Goal: Task Accomplishment & Management: Complete application form

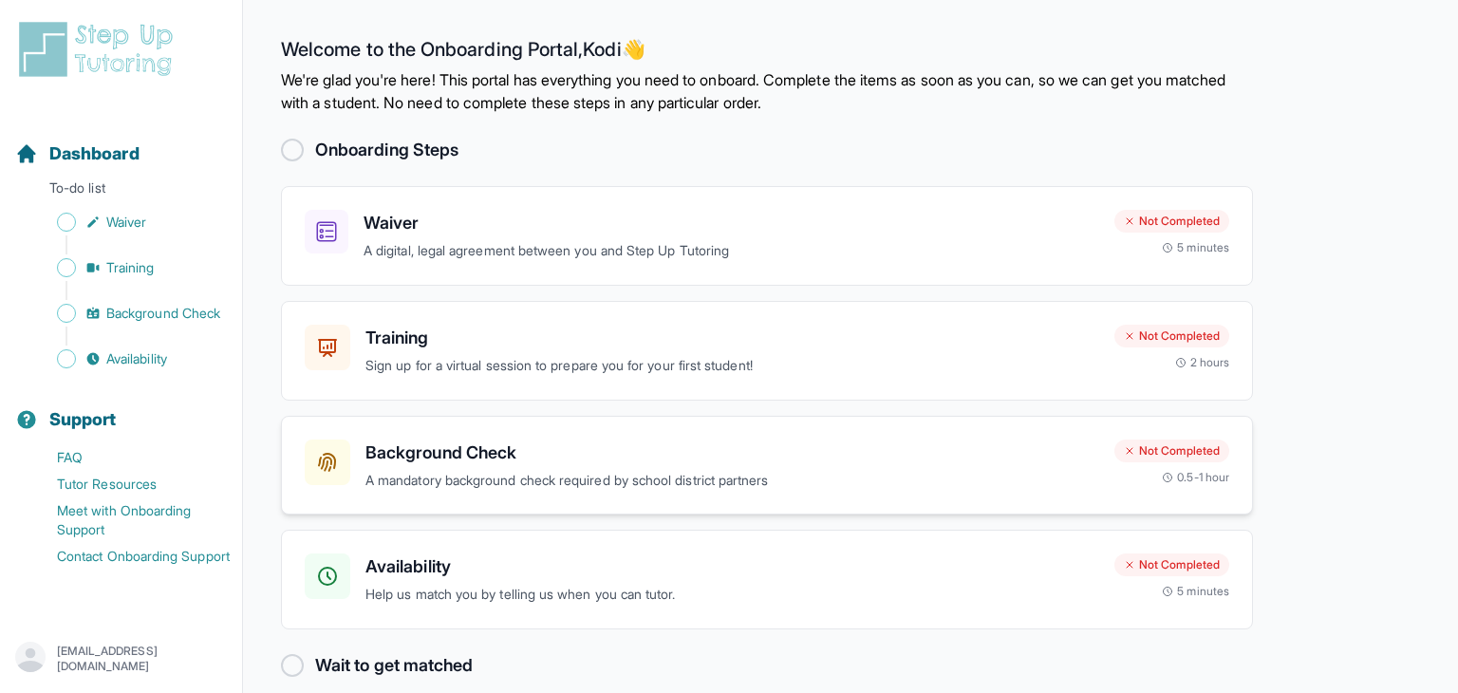
scroll to position [23, 0]
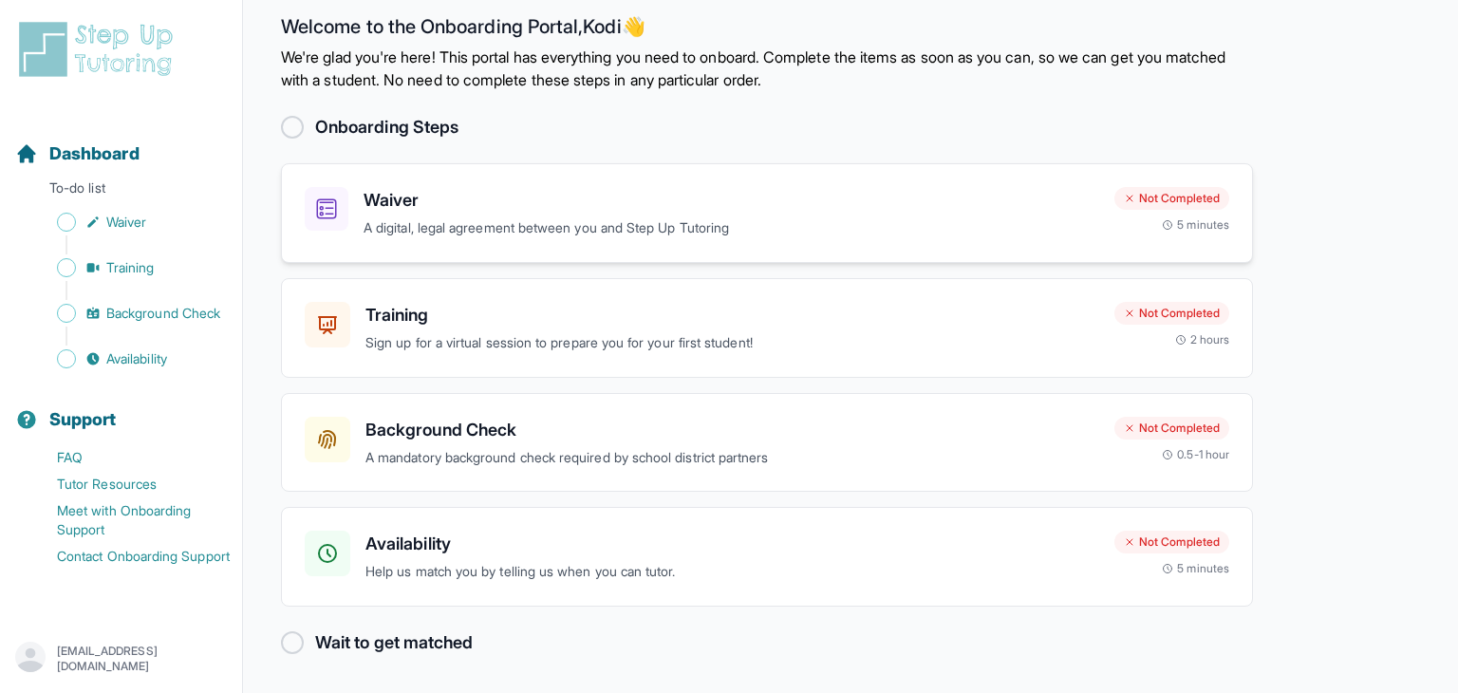
click at [491, 210] on h3 "Waiver" at bounding box center [732, 200] width 736 height 27
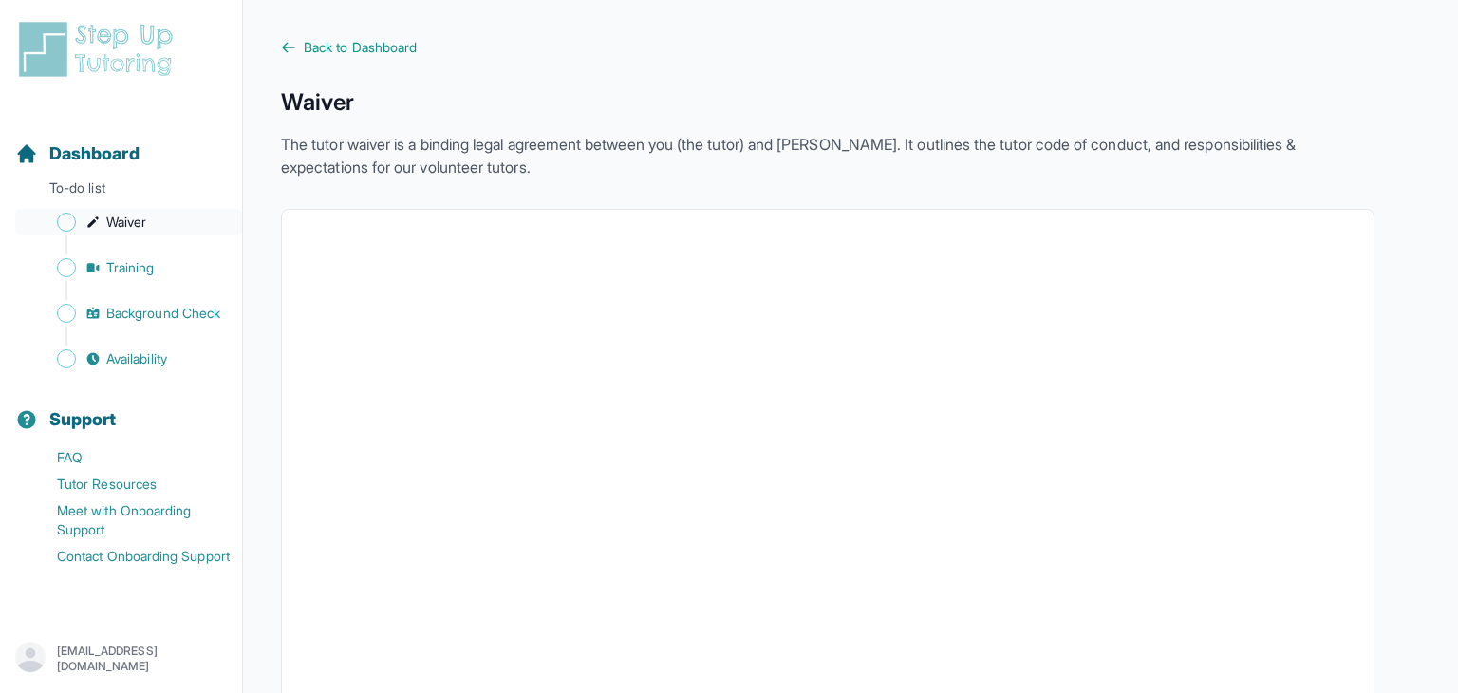
click at [168, 222] on link "Waiver" at bounding box center [128, 222] width 227 height 27
click at [333, 47] on span "Back to Dashboard" at bounding box center [360, 47] width 113 height 19
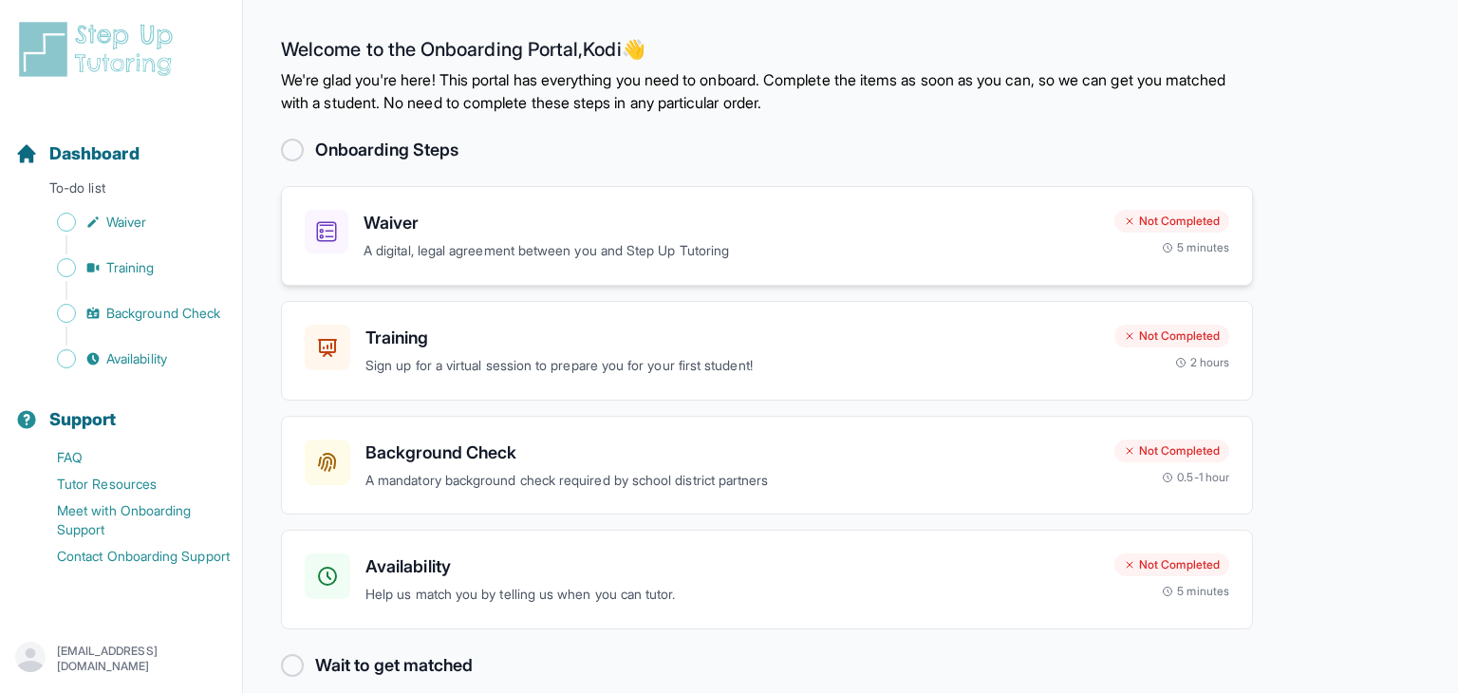
scroll to position [23, 0]
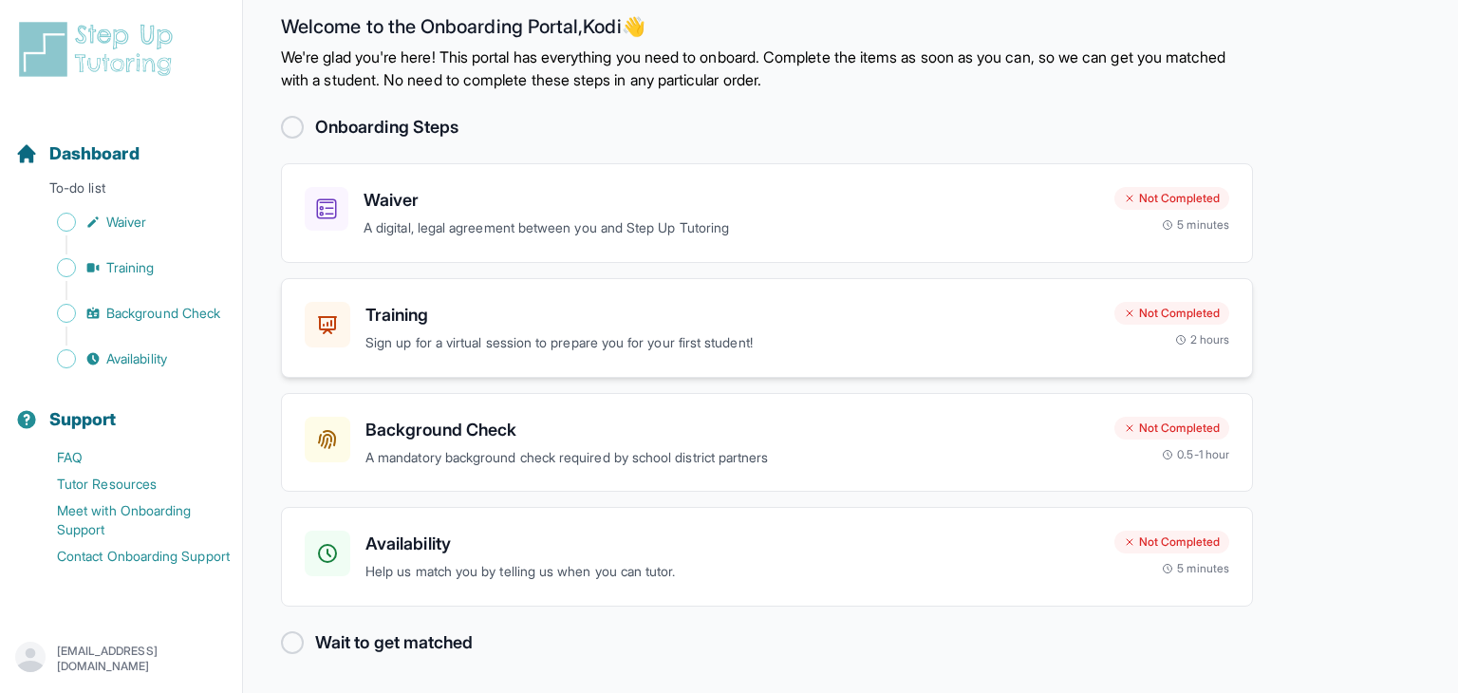
click at [774, 317] on h3 "Training" at bounding box center [732, 315] width 734 height 27
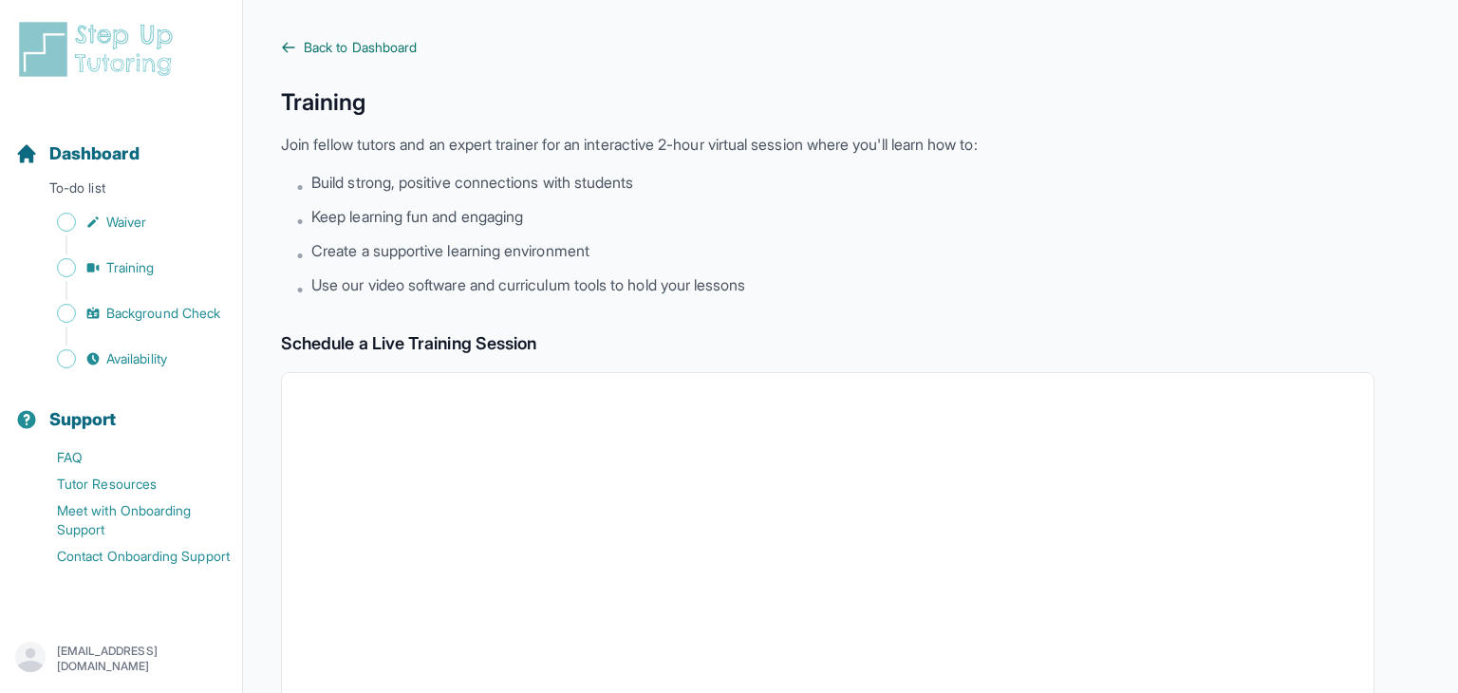
click at [333, 46] on span "Back to Dashboard" at bounding box center [360, 47] width 113 height 19
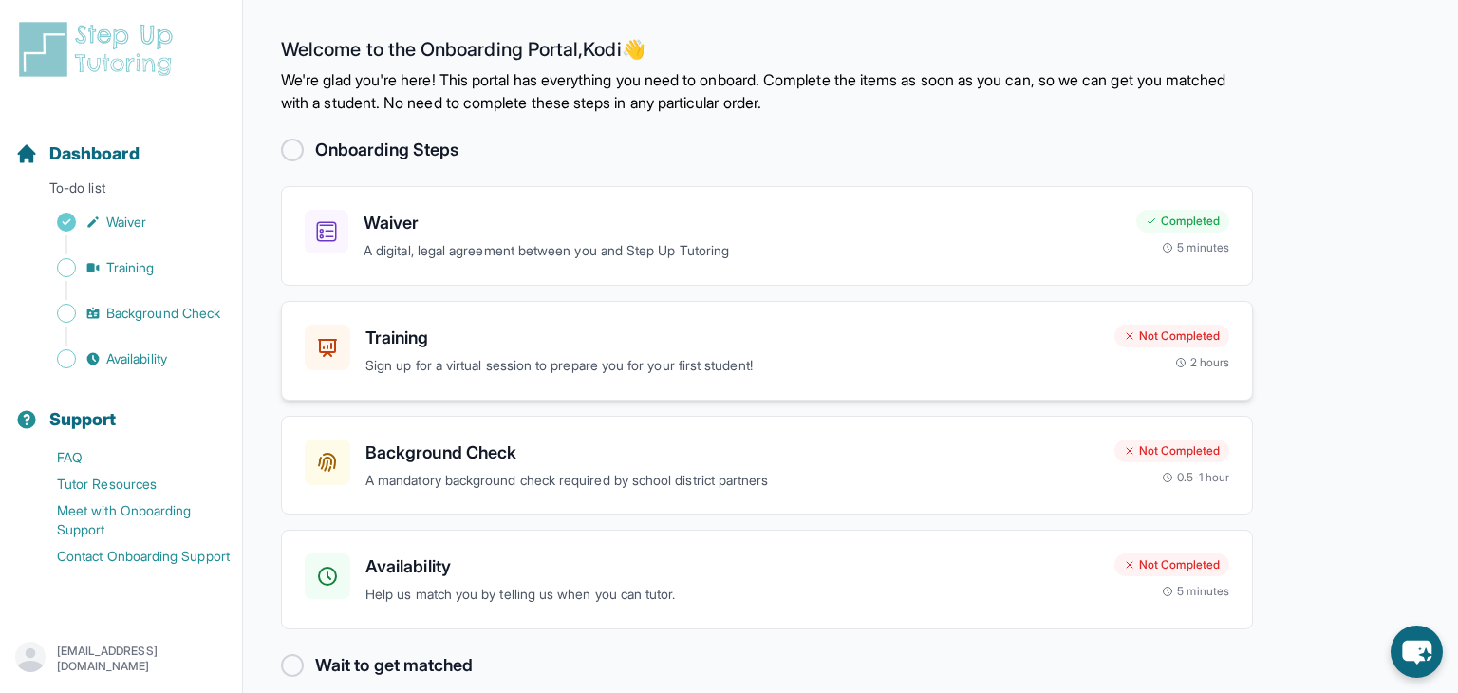
scroll to position [23, 0]
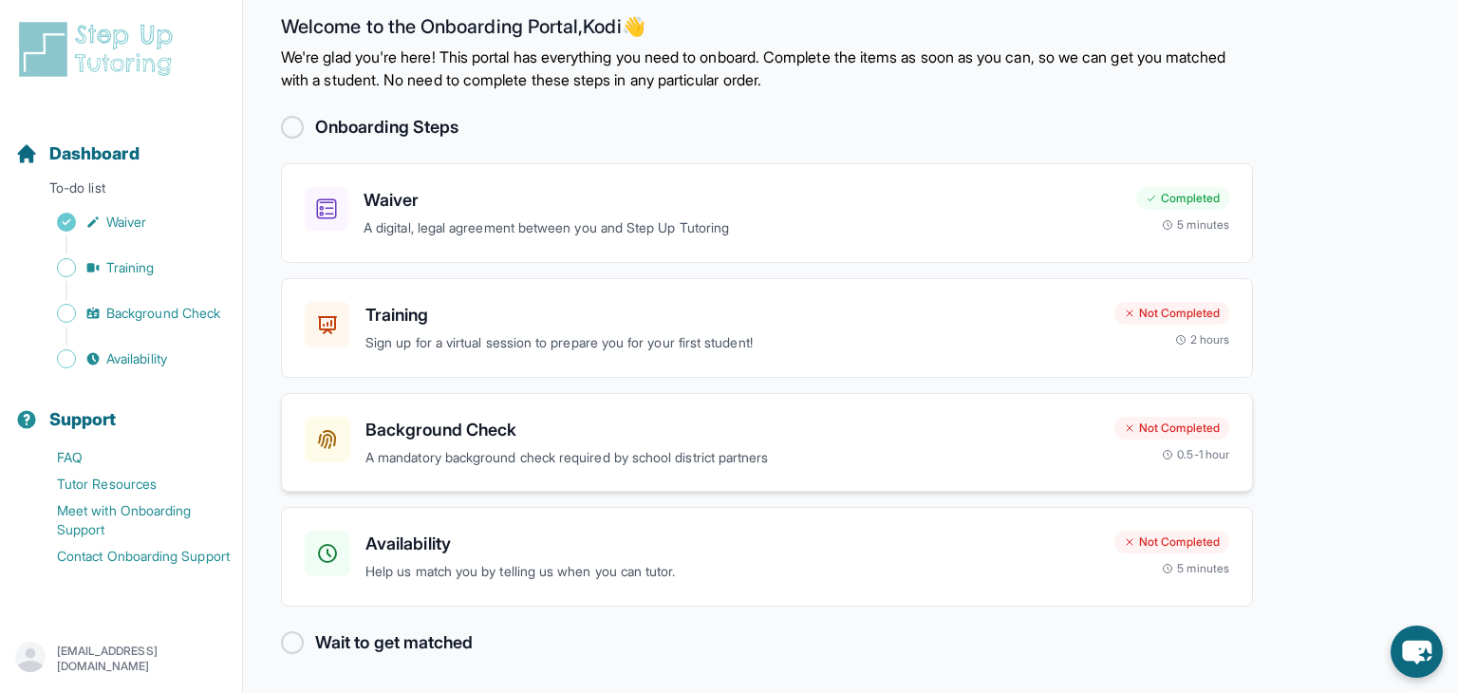
click at [511, 450] on p "A mandatory background check required by school district partners" at bounding box center [732, 458] width 734 height 22
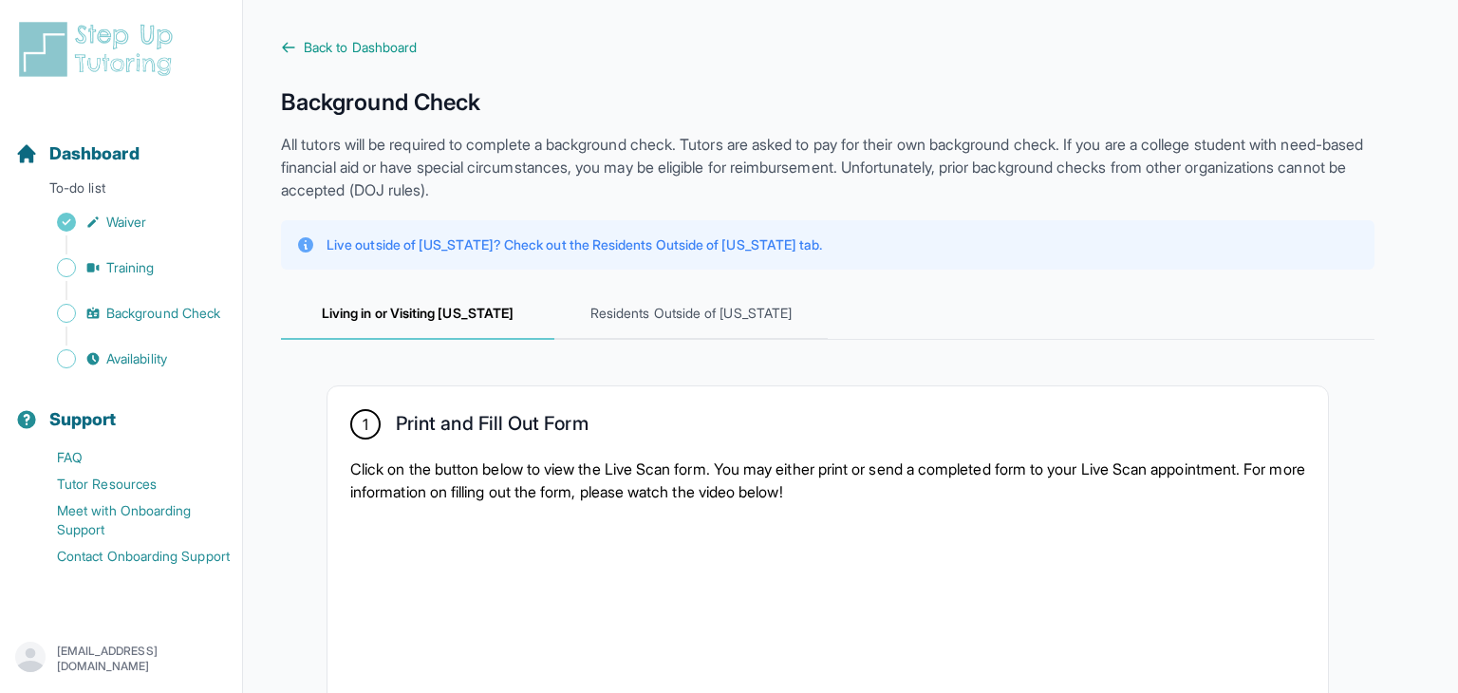
click at [498, 245] on p "Live outside of [US_STATE]? Check out the Residents Outside of [US_STATE] tab." at bounding box center [574, 244] width 495 height 19
click at [555, 239] on p "Live outside of [US_STATE]? Check out the Residents Outside of [US_STATE] tab." at bounding box center [574, 244] width 495 height 19
click at [430, 235] on p "Live outside of [US_STATE]? Check out the Residents Outside of [US_STATE] tab." at bounding box center [574, 244] width 495 height 19
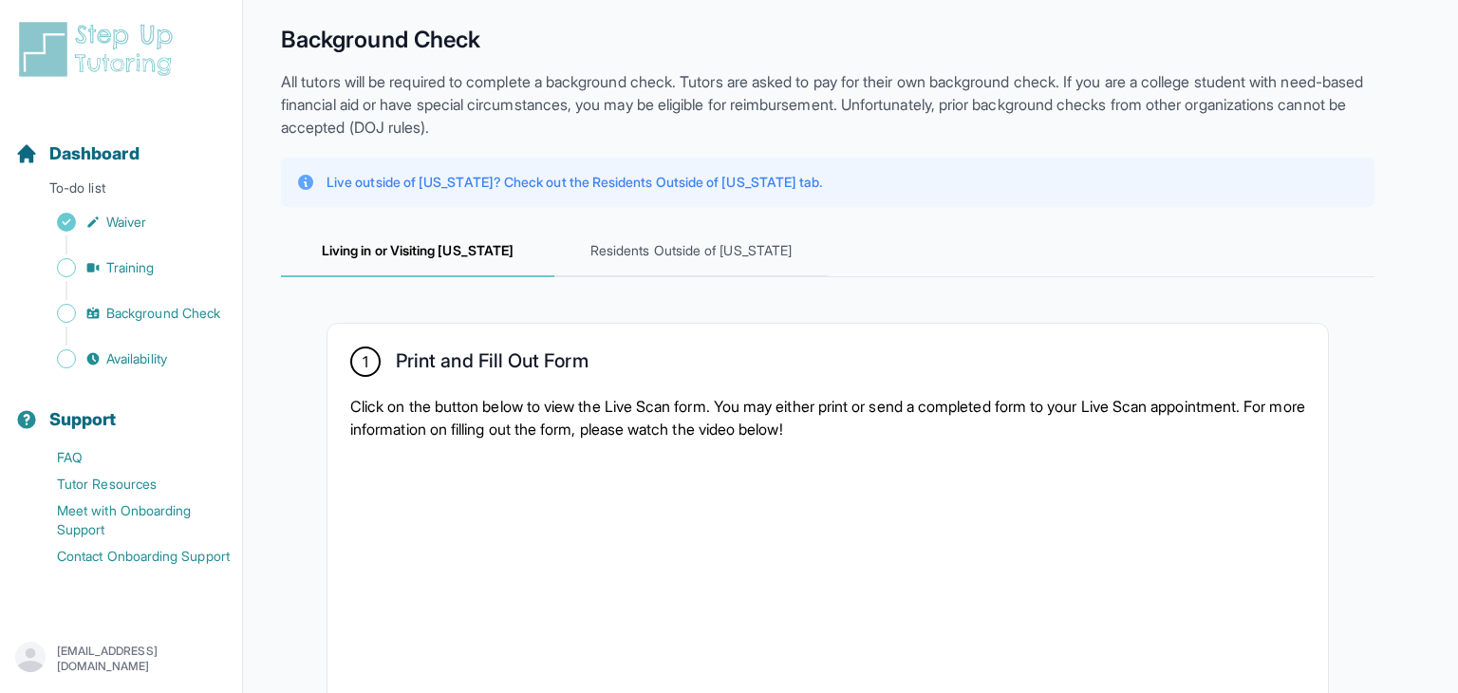
scroll to position [65, 0]
click at [768, 233] on span "Residents Outside of [US_STATE]" at bounding box center [690, 249] width 273 height 51
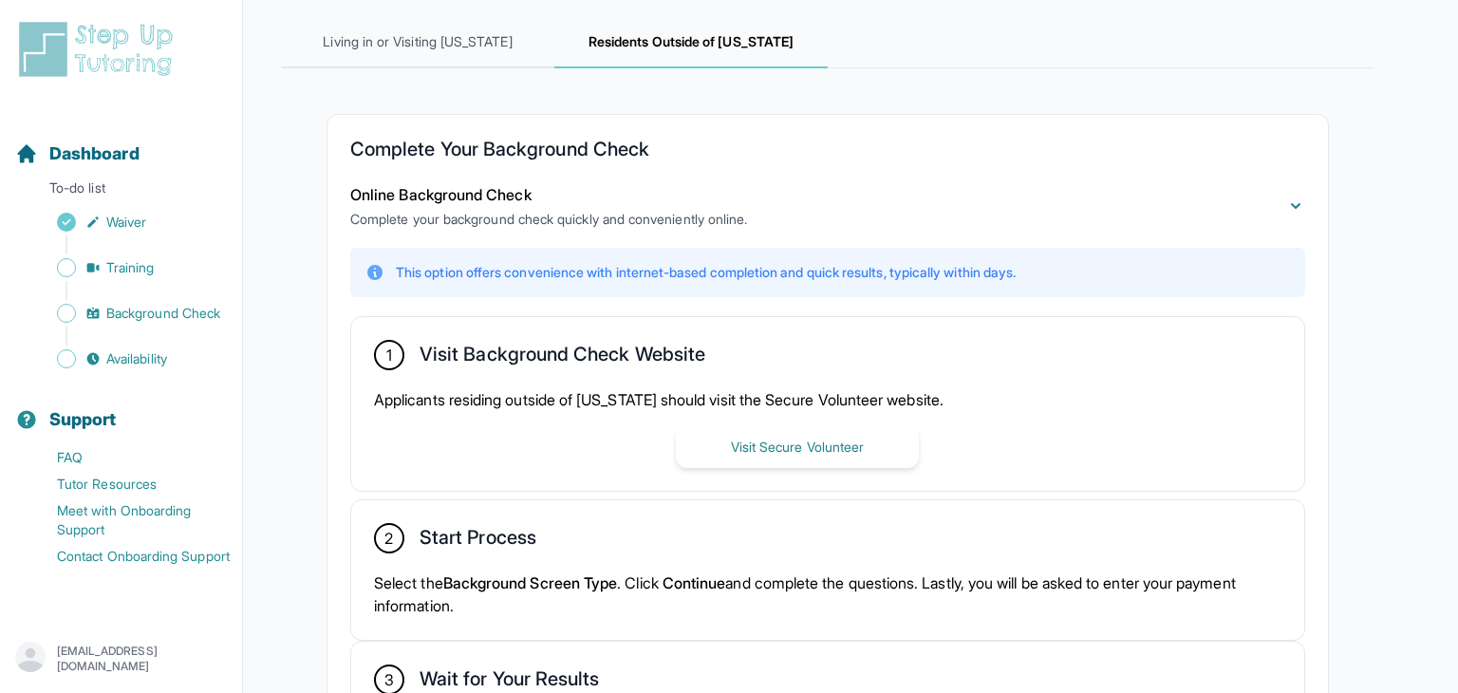
scroll to position [266, 0]
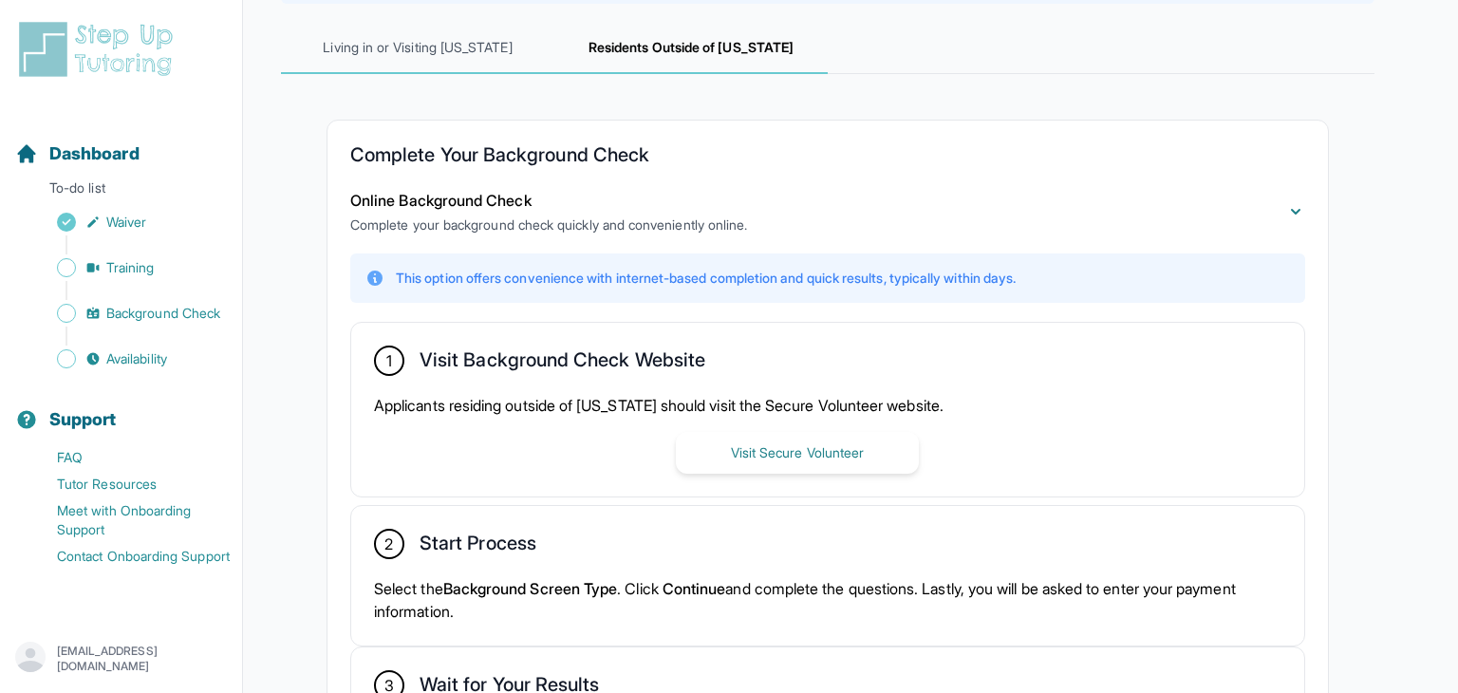
click at [474, 60] on span "Living in or Visiting [US_STATE]" at bounding box center [417, 48] width 273 height 51
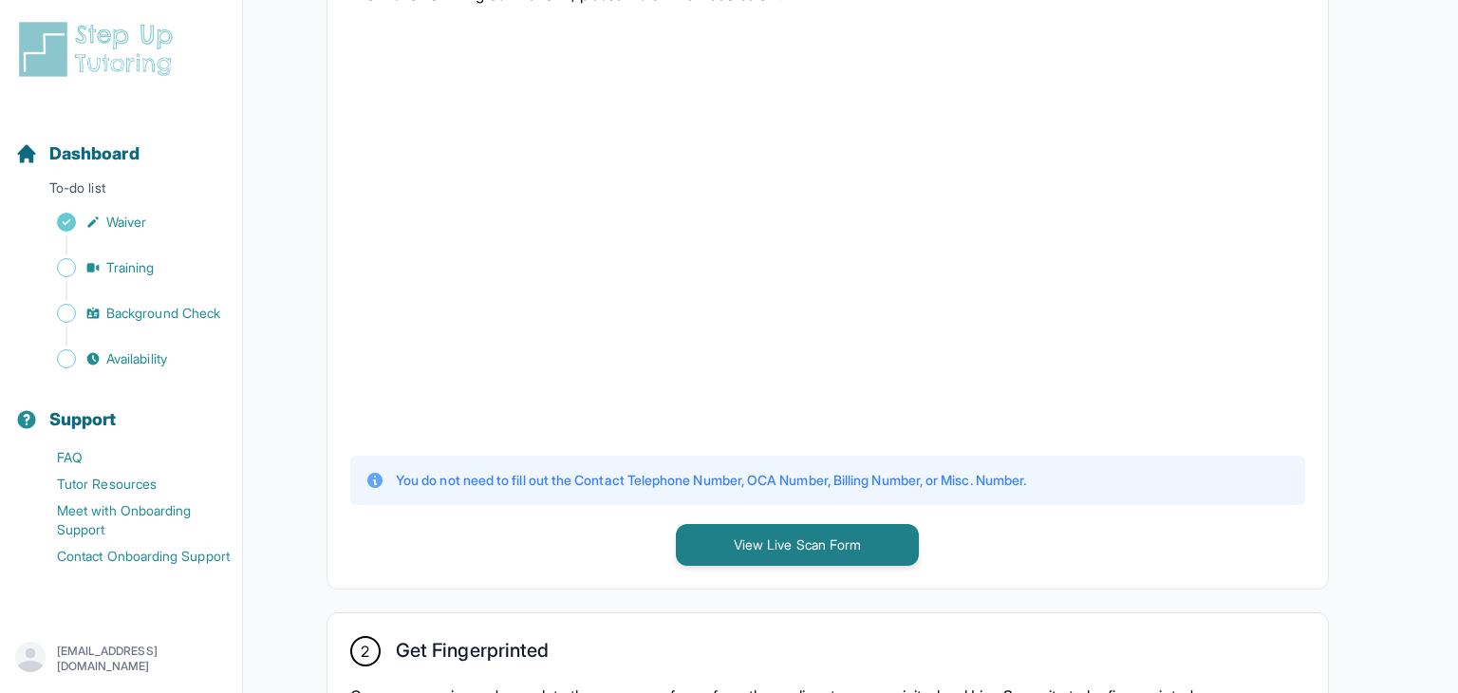
scroll to position [262, 0]
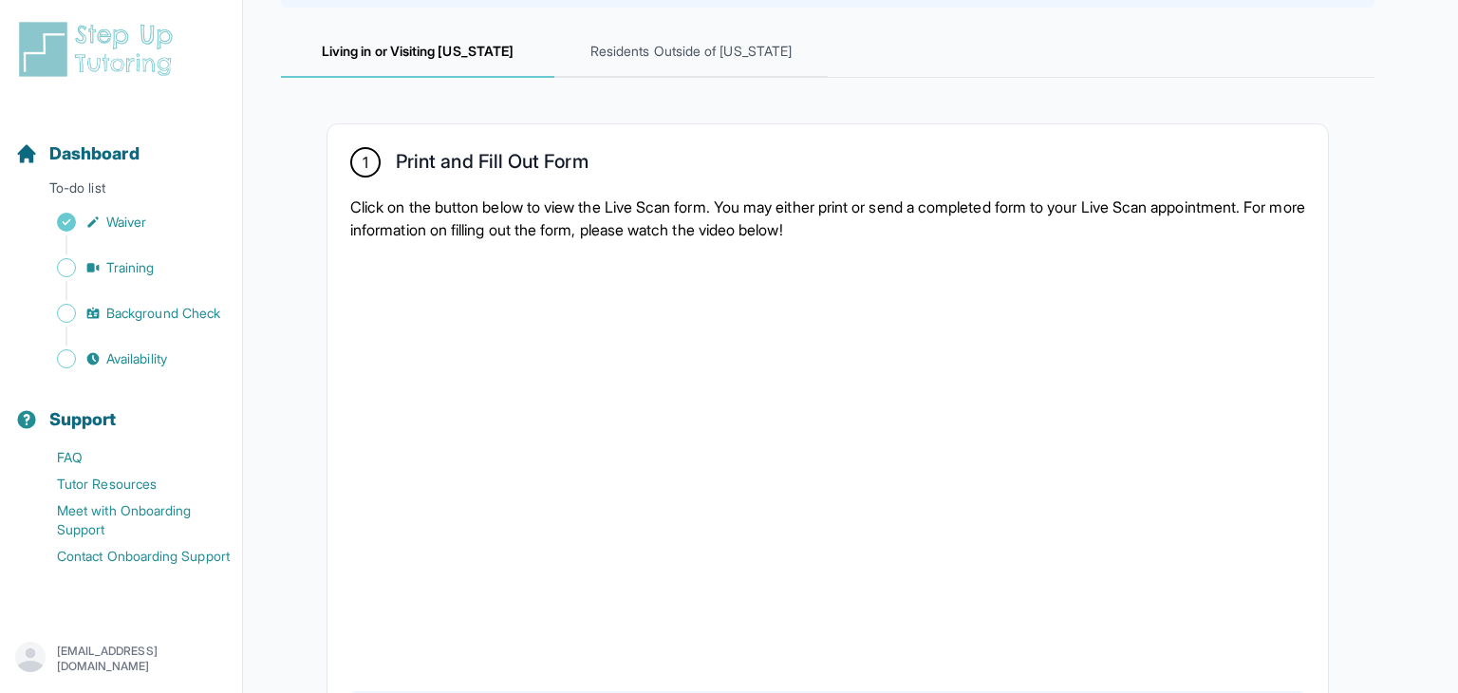
click at [1031, 467] on div at bounding box center [827, 464] width 955 height 416
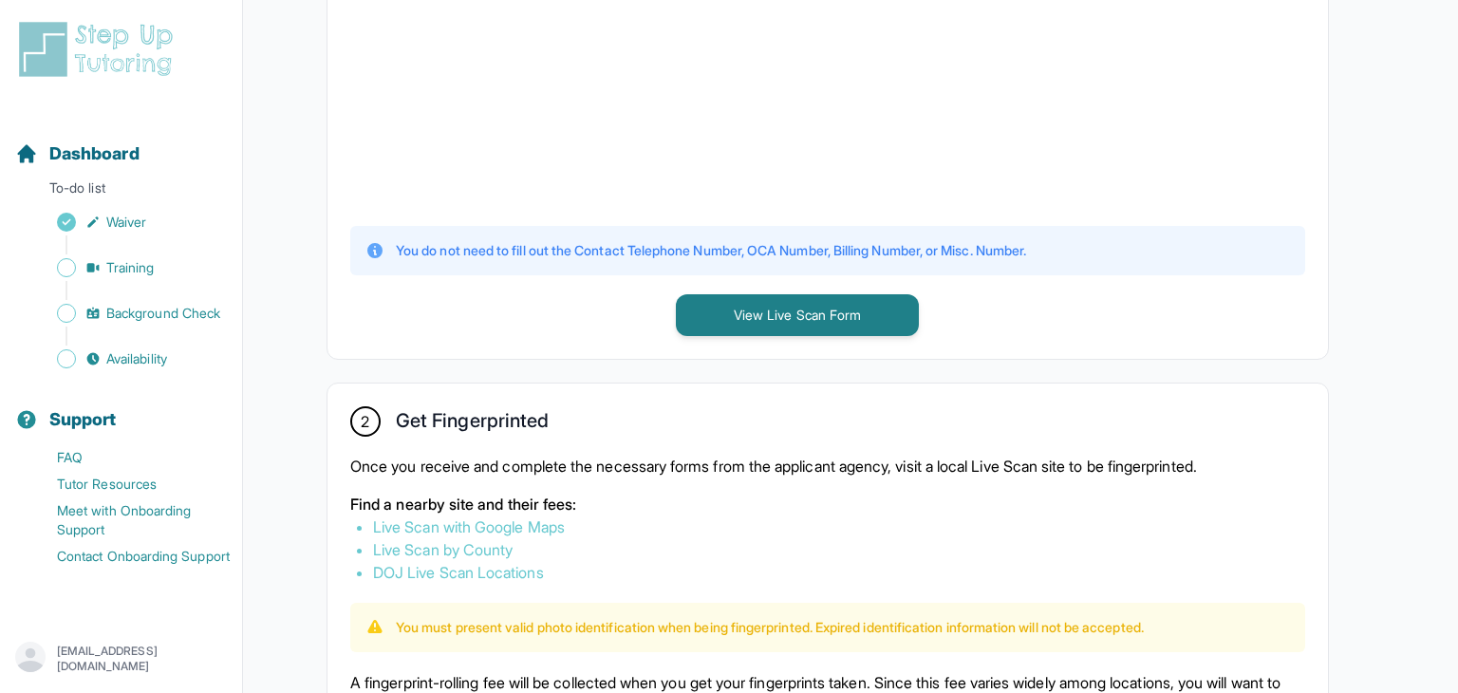
scroll to position [738, 0]
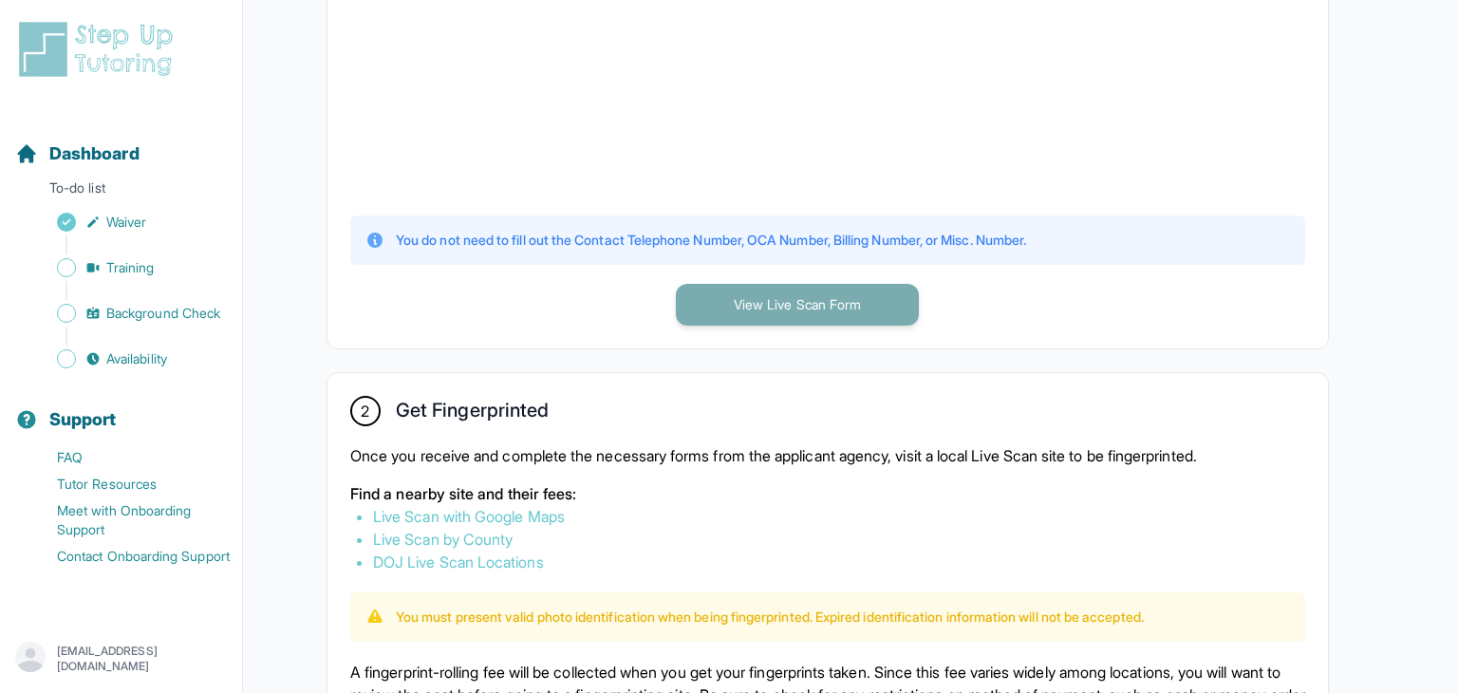
click at [871, 294] on button "View Live Scan Form" at bounding box center [797, 305] width 243 height 42
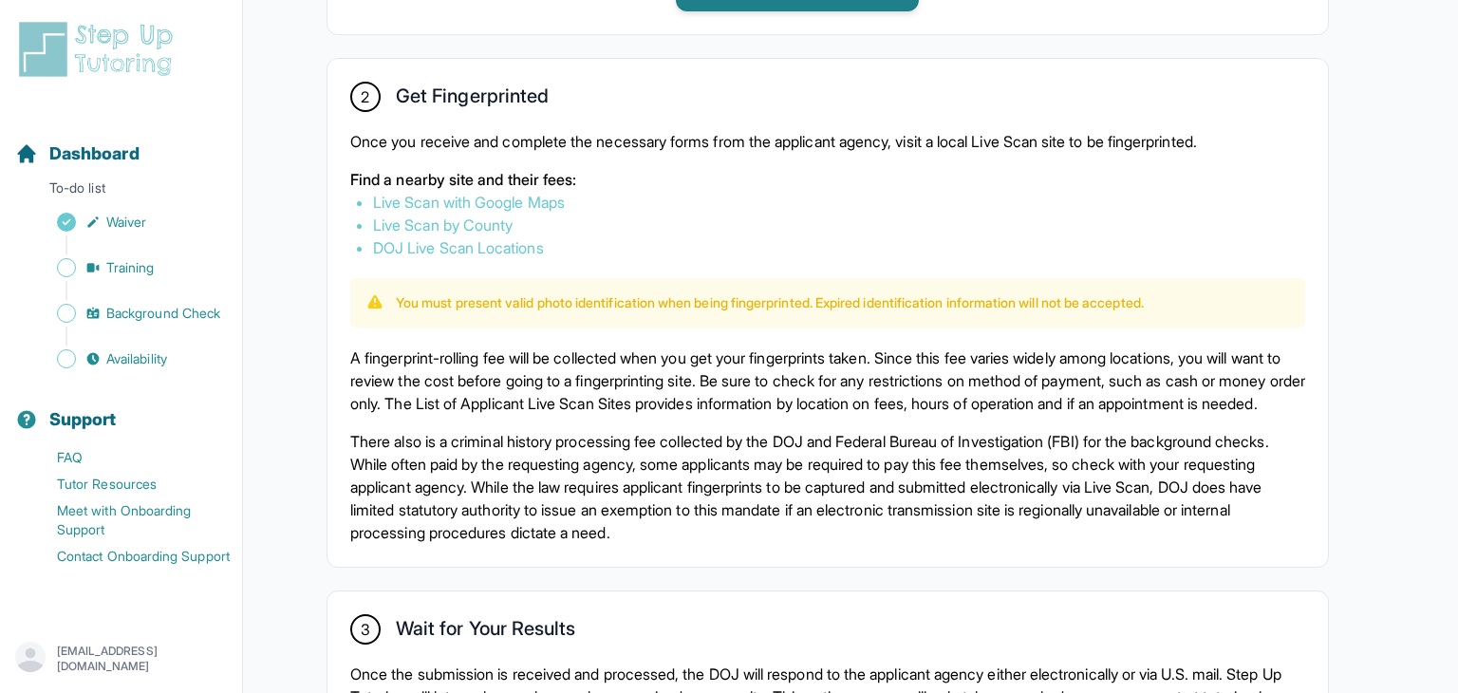
click at [886, 459] on p "There also is a criminal history processing fee collected by the DOJ and Federa…" at bounding box center [827, 487] width 955 height 114
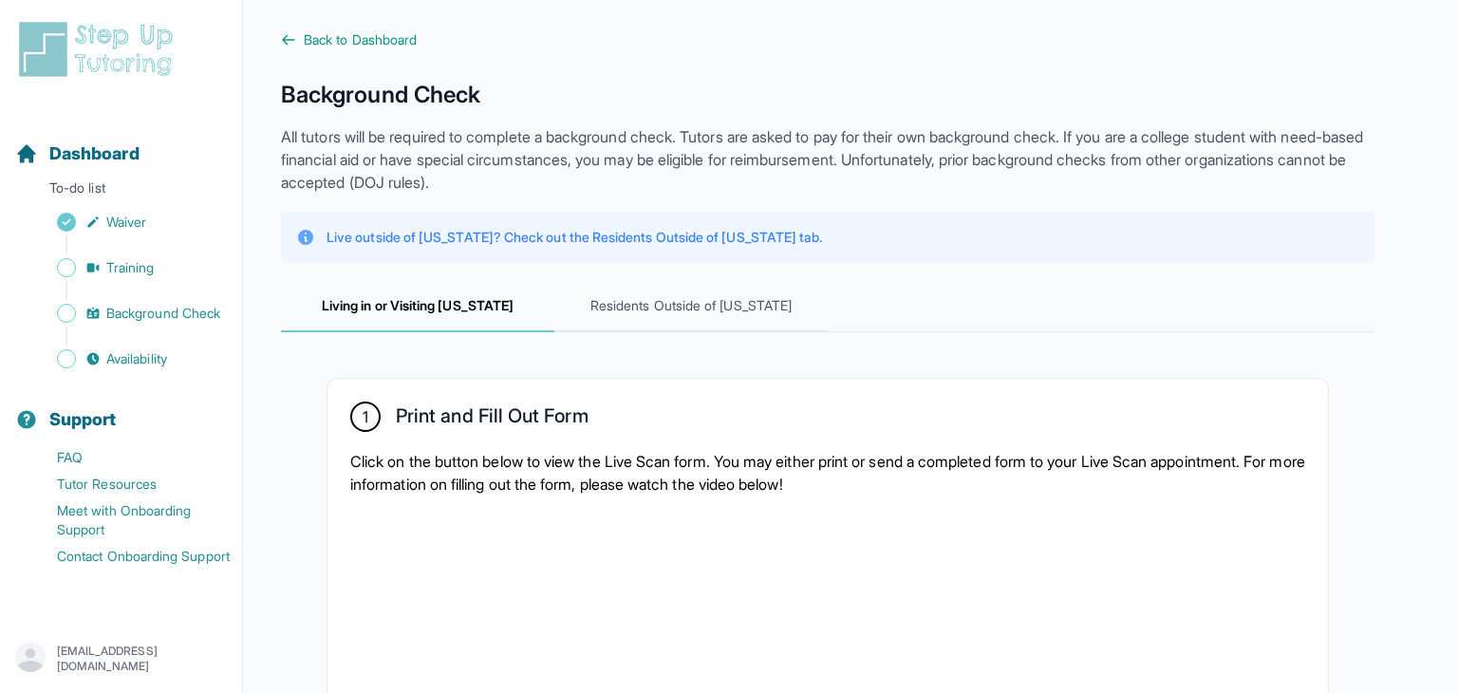
scroll to position [0, 0]
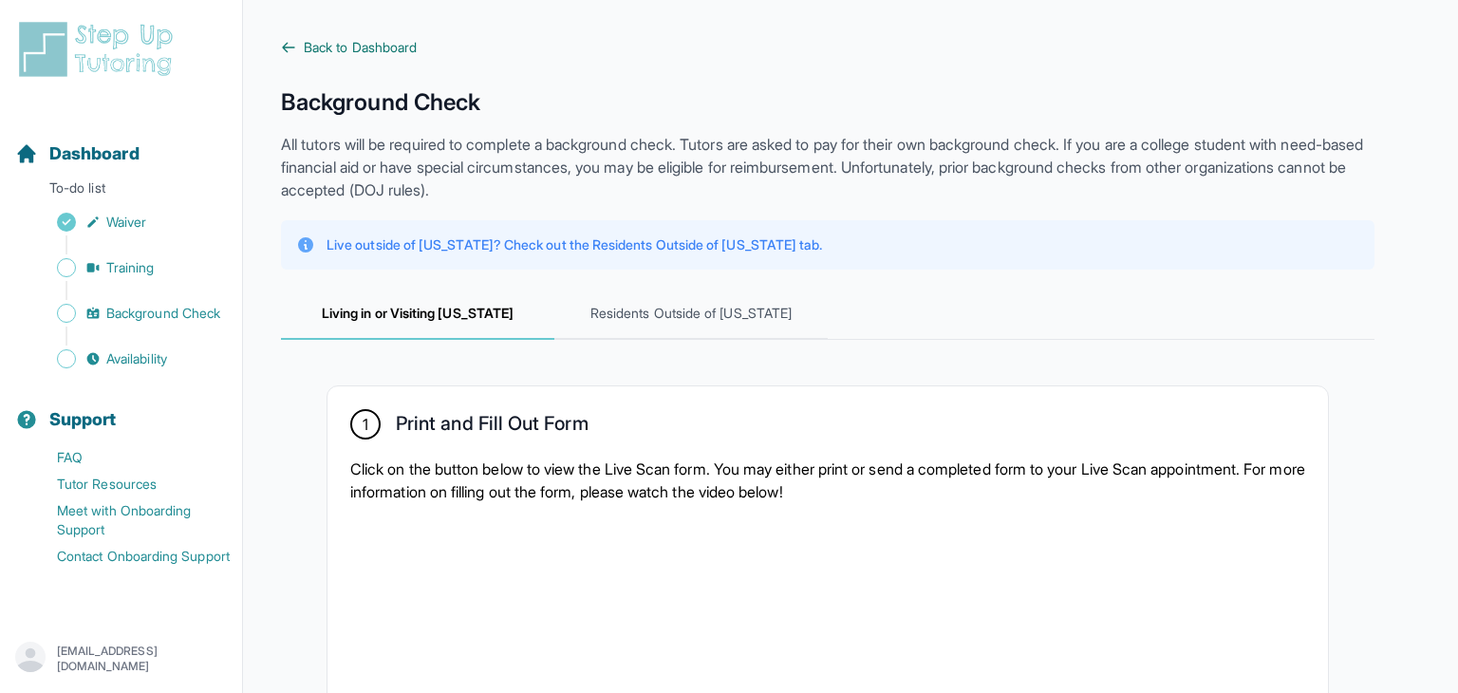
click at [295, 50] on icon at bounding box center [288, 47] width 15 height 15
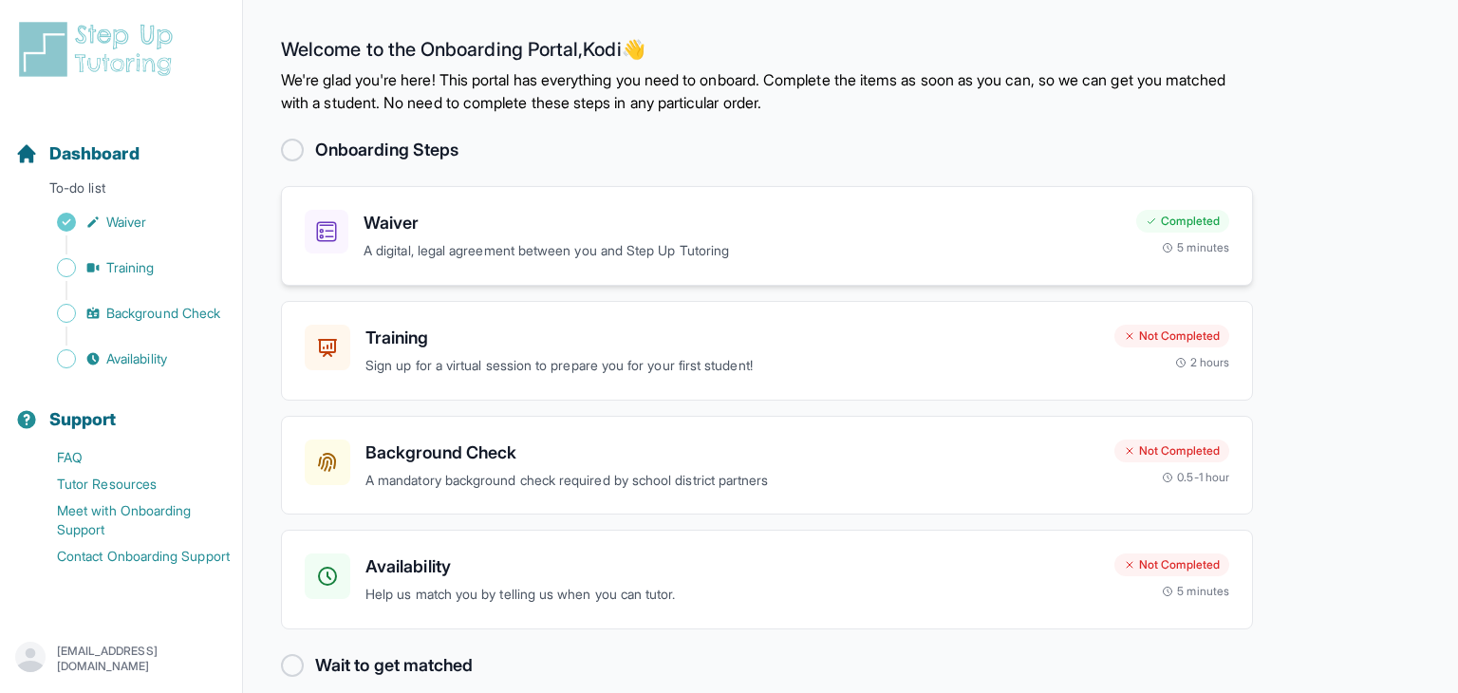
scroll to position [23, 0]
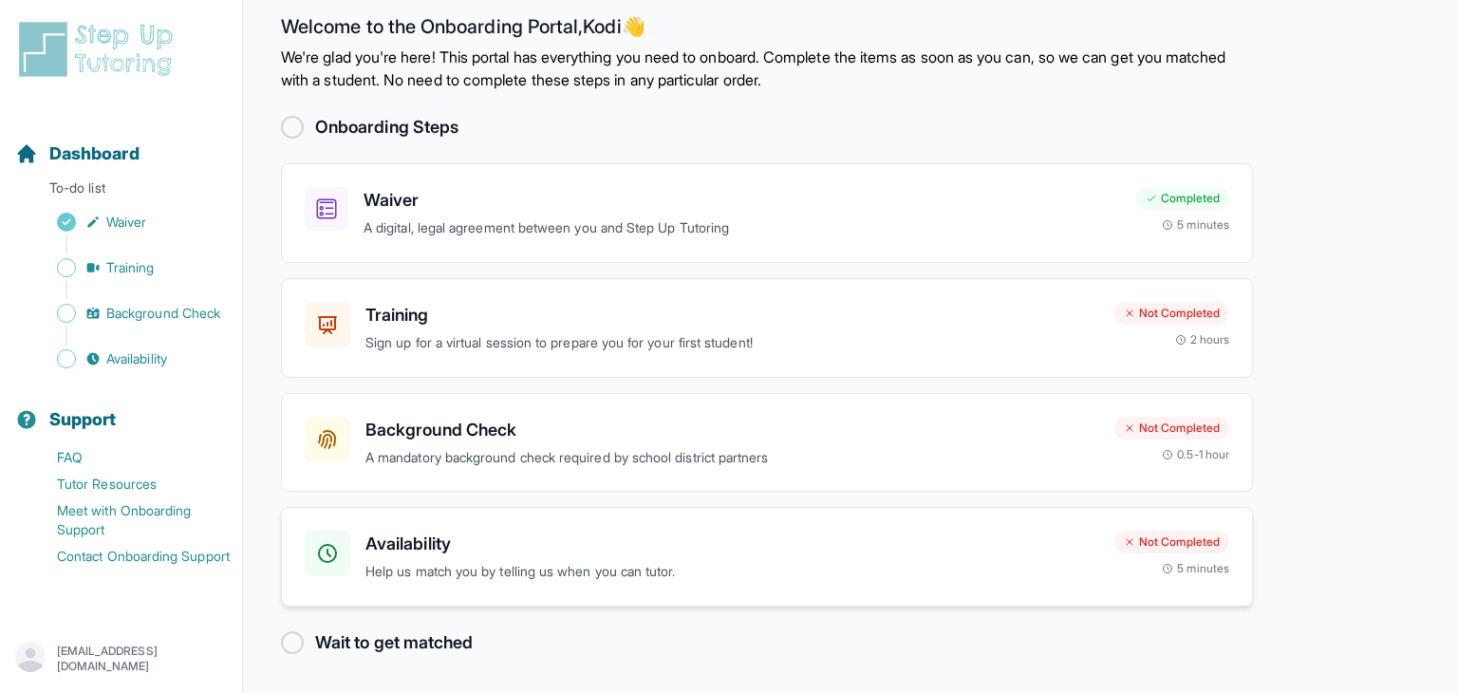
click at [682, 568] on p "Help us match you by telling us when you can tutor." at bounding box center [732, 572] width 734 height 22
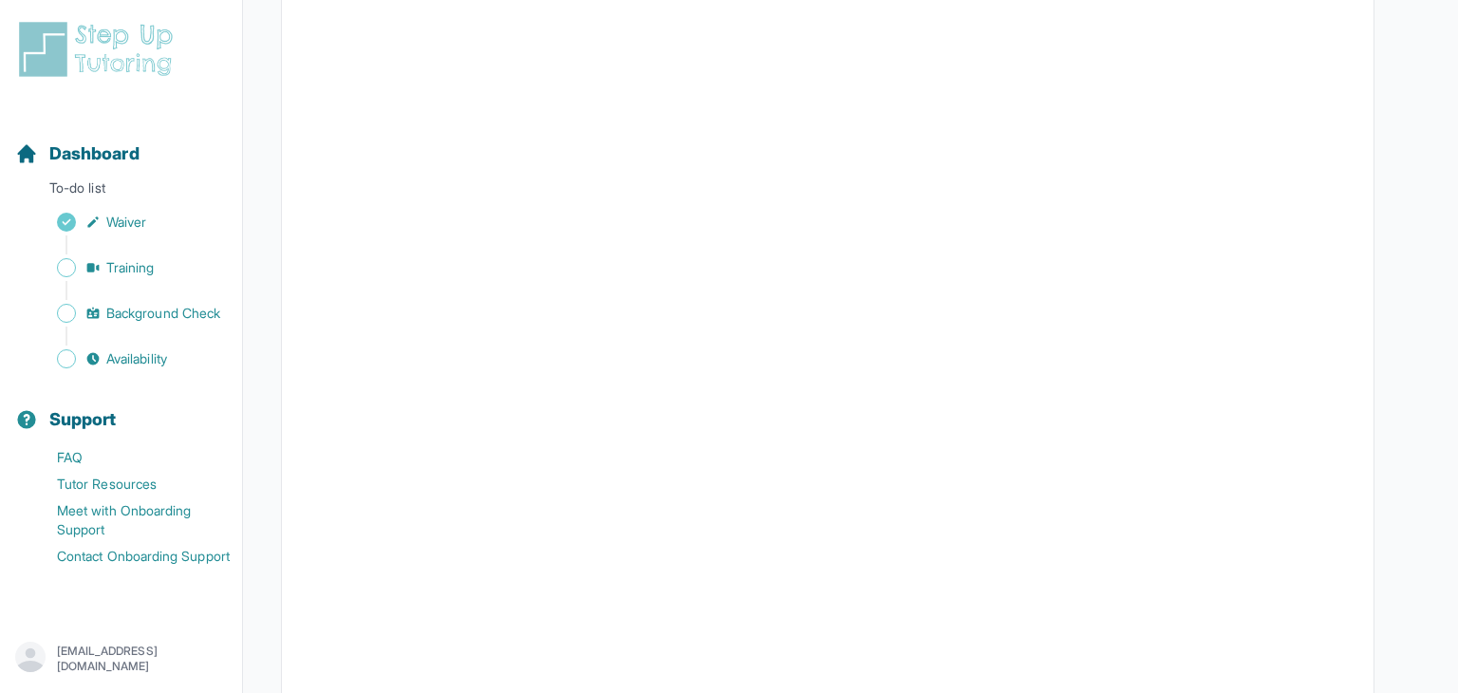
scroll to position [410, 0]
click at [90, 153] on span "Dashboard" at bounding box center [94, 153] width 90 height 27
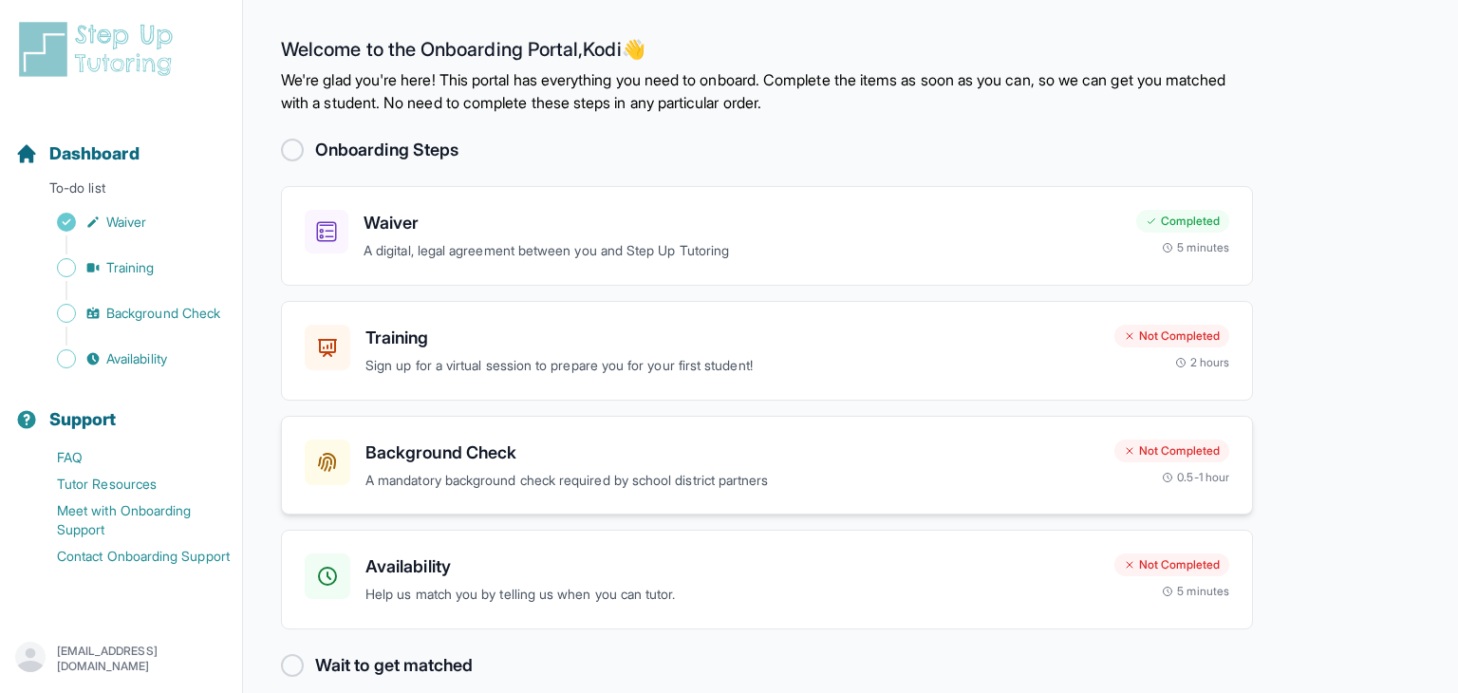
scroll to position [23, 0]
